Goal: Task Accomplishment & Management: Use online tool/utility

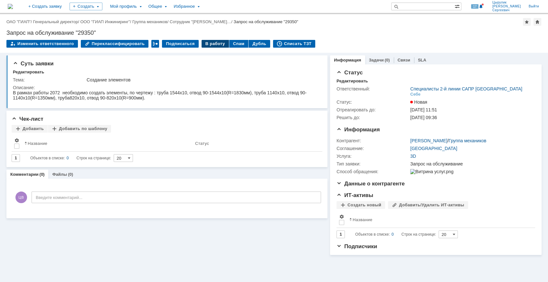
click at [206, 43] on div "В работу" at bounding box center [214, 44] width 27 height 8
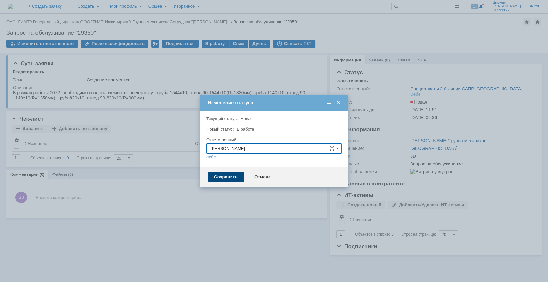
click at [229, 177] on div "Сохранить" at bounding box center [226, 177] width 36 height 10
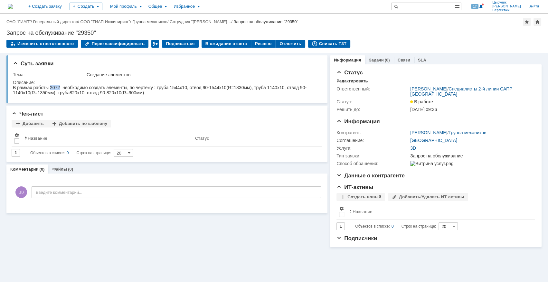
drag, startPoint x: 51, startPoint y: 85, endPoint x: 59, endPoint y: 85, distance: 8.0
click at [59, 85] on div "В рамках работы 2072 необходимо создать элементы, по чертежу : труба 1544х10, о…" at bounding box center [166, 90] width 306 height 10
copy div "2072"
click at [253, 42] on div "Решено" at bounding box center [263, 44] width 24 height 8
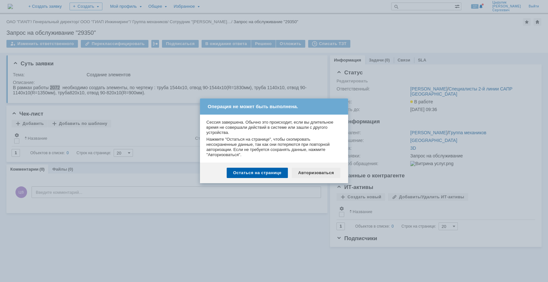
click at [325, 172] on div "Авторизоваться" at bounding box center [316, 173] width 49 height 10
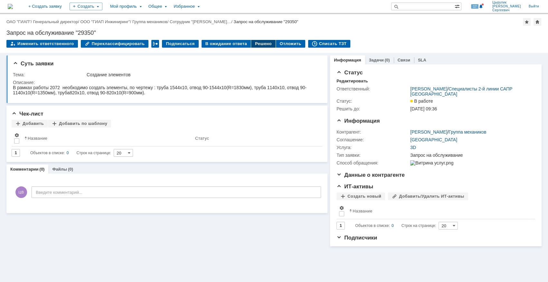
click at [257, 47] on div "Решено" at bounding box center [263, 44] width 24 height 8
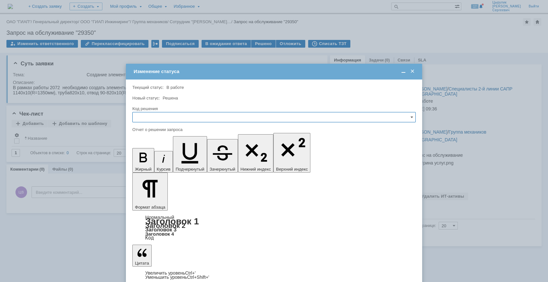
click at [229, 120] on input "text" at bounding box center [273, 117] width 283 height 10
click at [170, 162] on span "Решено" at bounding box center [273, 160] width 275 height 5
type input "Решено"
